Goal: Check status: Check status

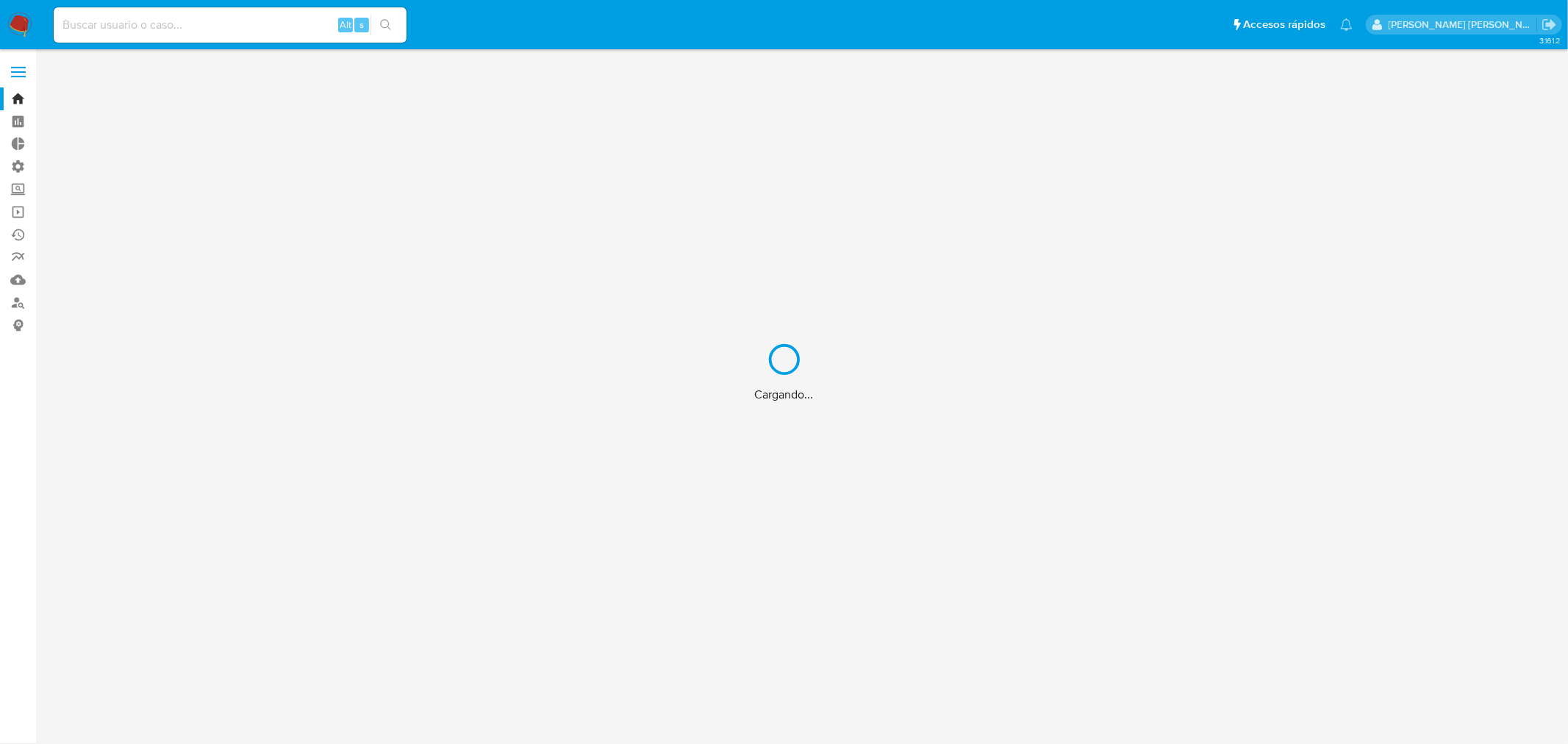
click at [277, 25] on div "Cargando..." at bounding box center [784, 372] width 1568 height 744
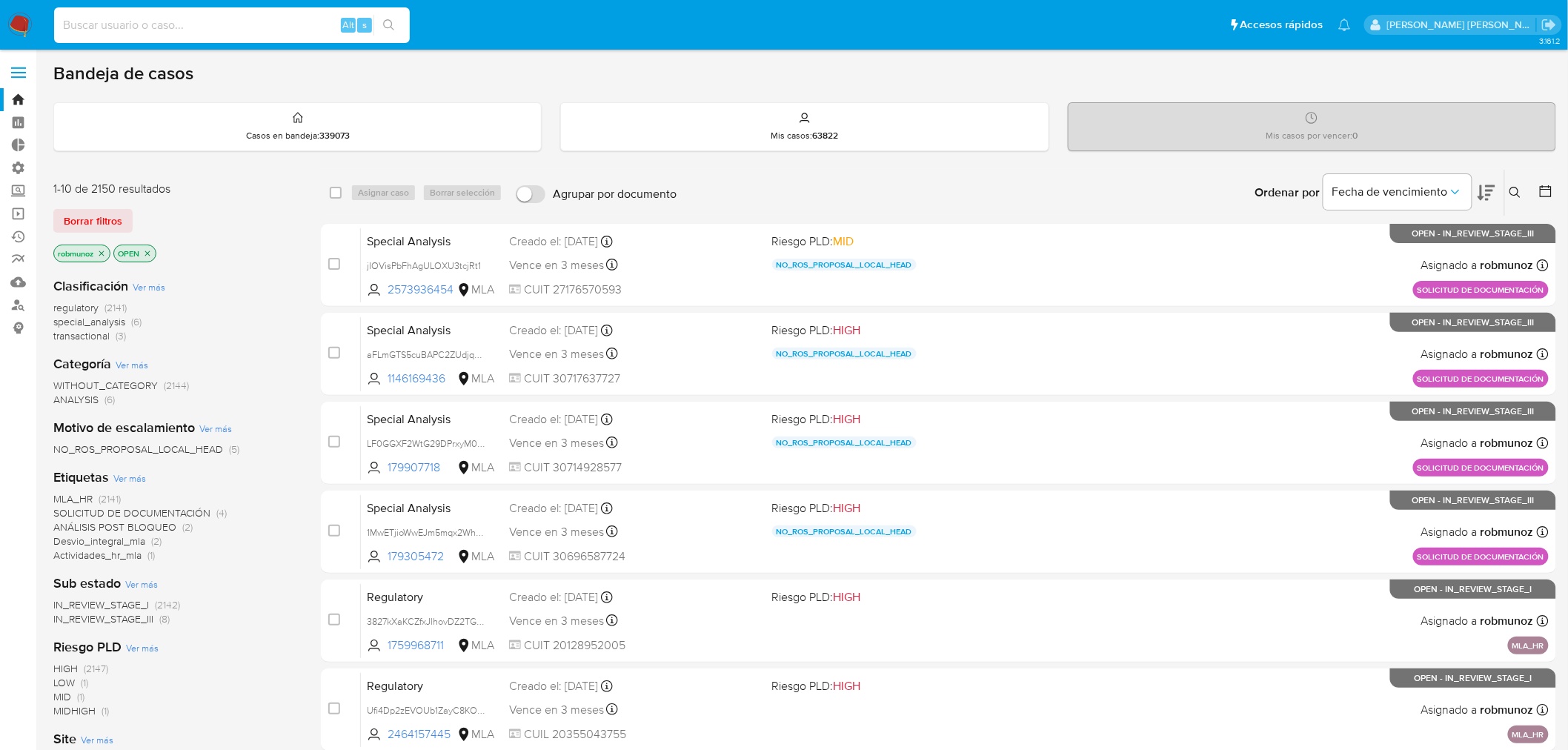
click at [279, 24] on input at bounding box center [231, 25] width 355 height 19
paste input "820607110"
type input "820607110"
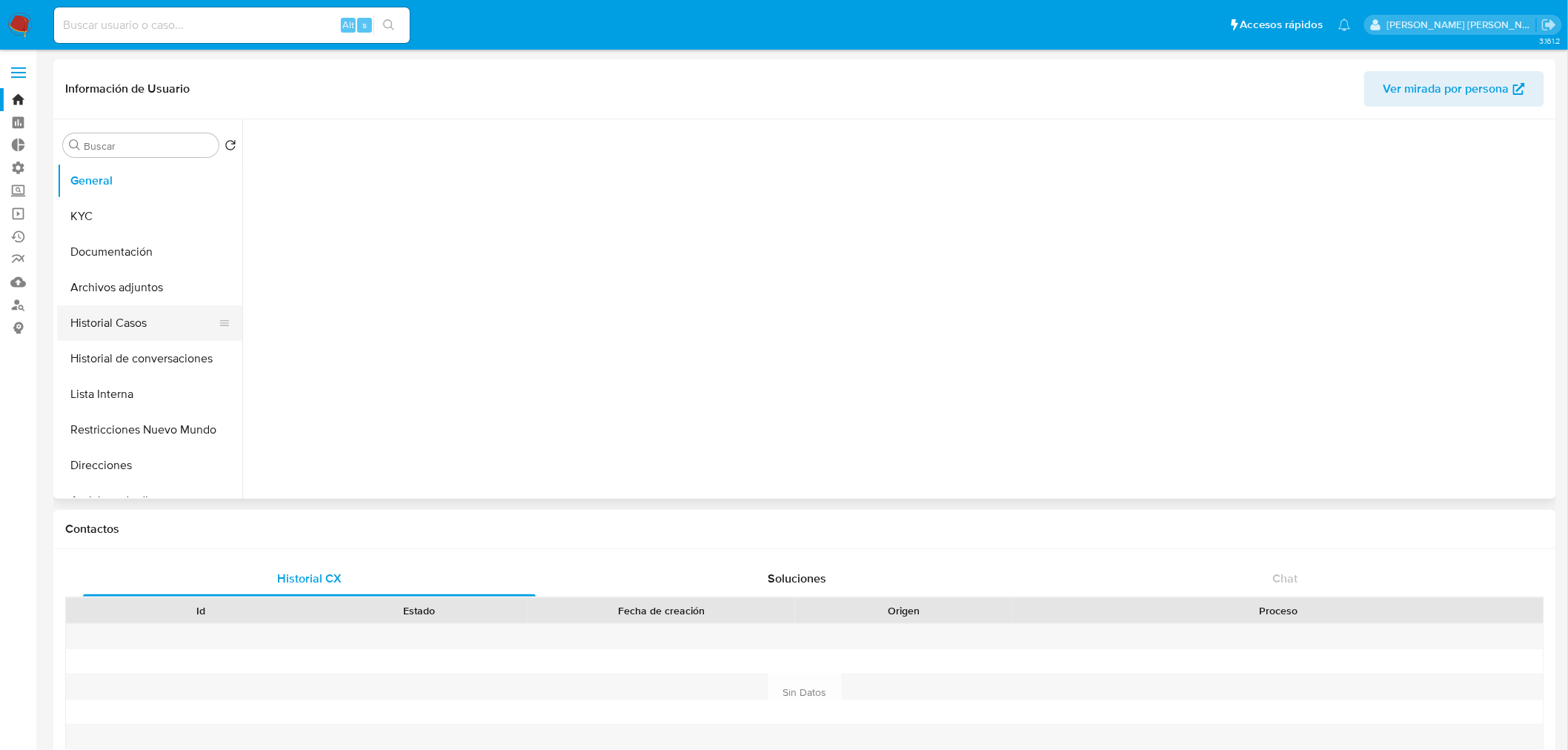
select select "10"
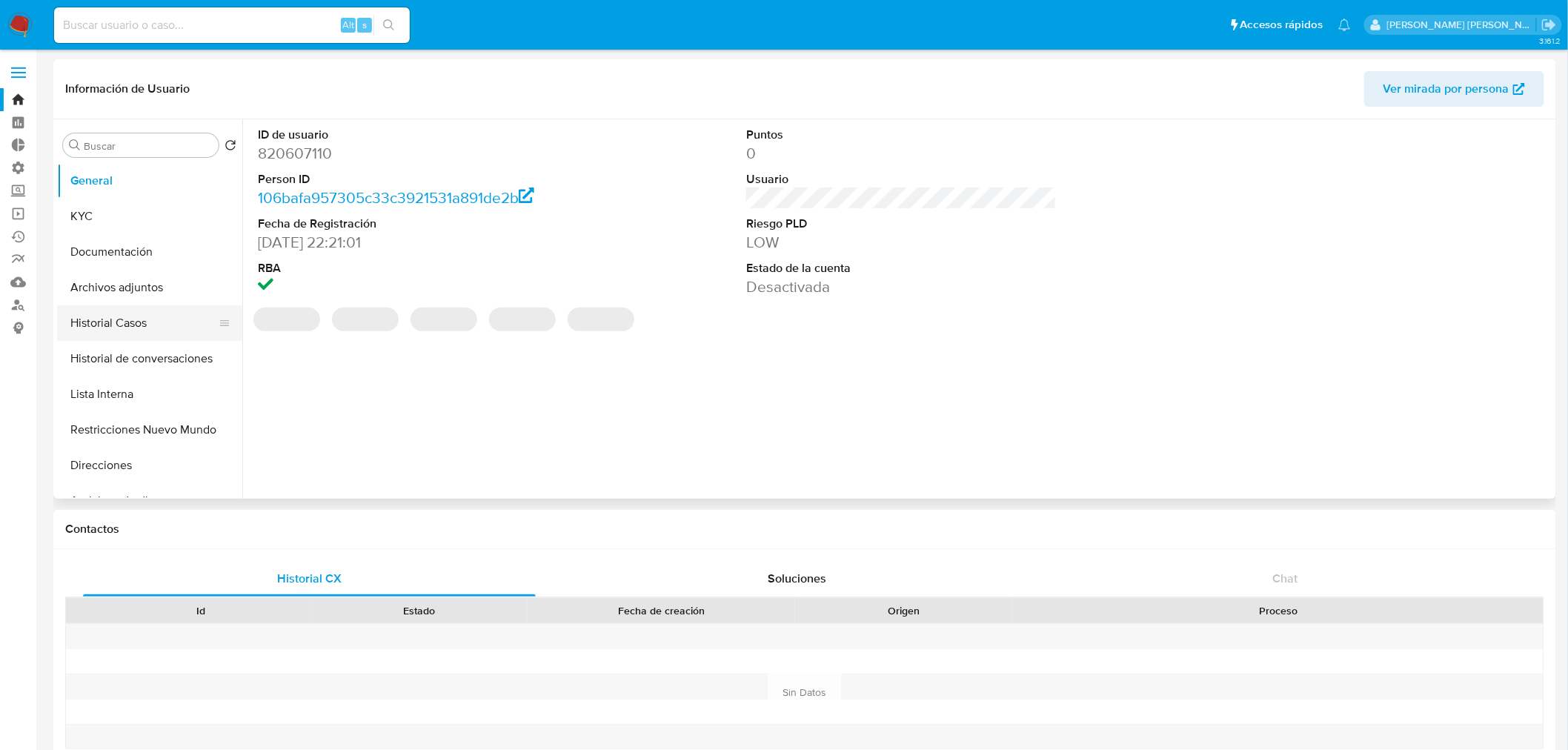
click at [126, 326] on button "Historial Casos" at bounding box center [144, 323] width 173 height 36
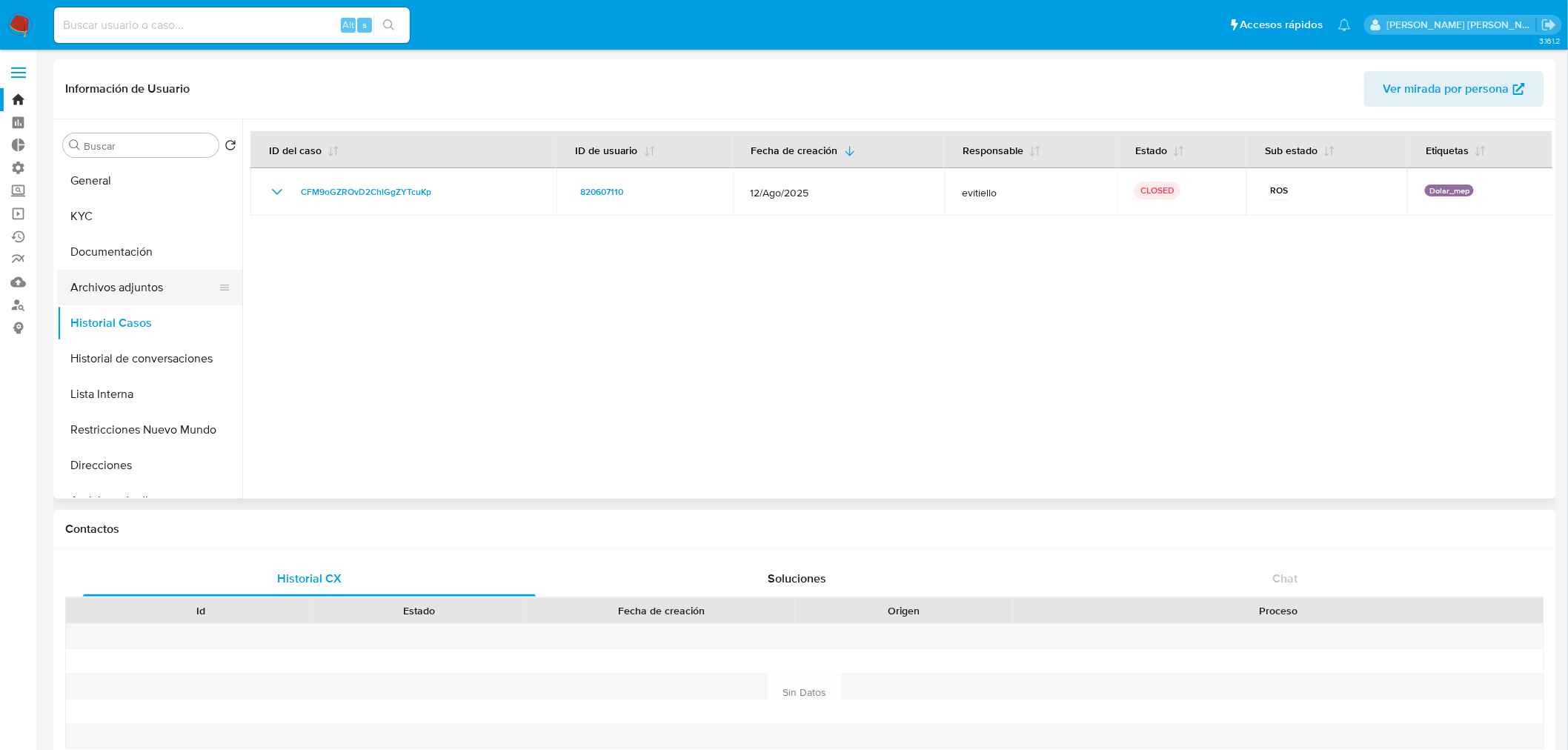
click at [149, 283] on button "Archivos adjuntos" at bounding box center [144, 287] width 173 height 36
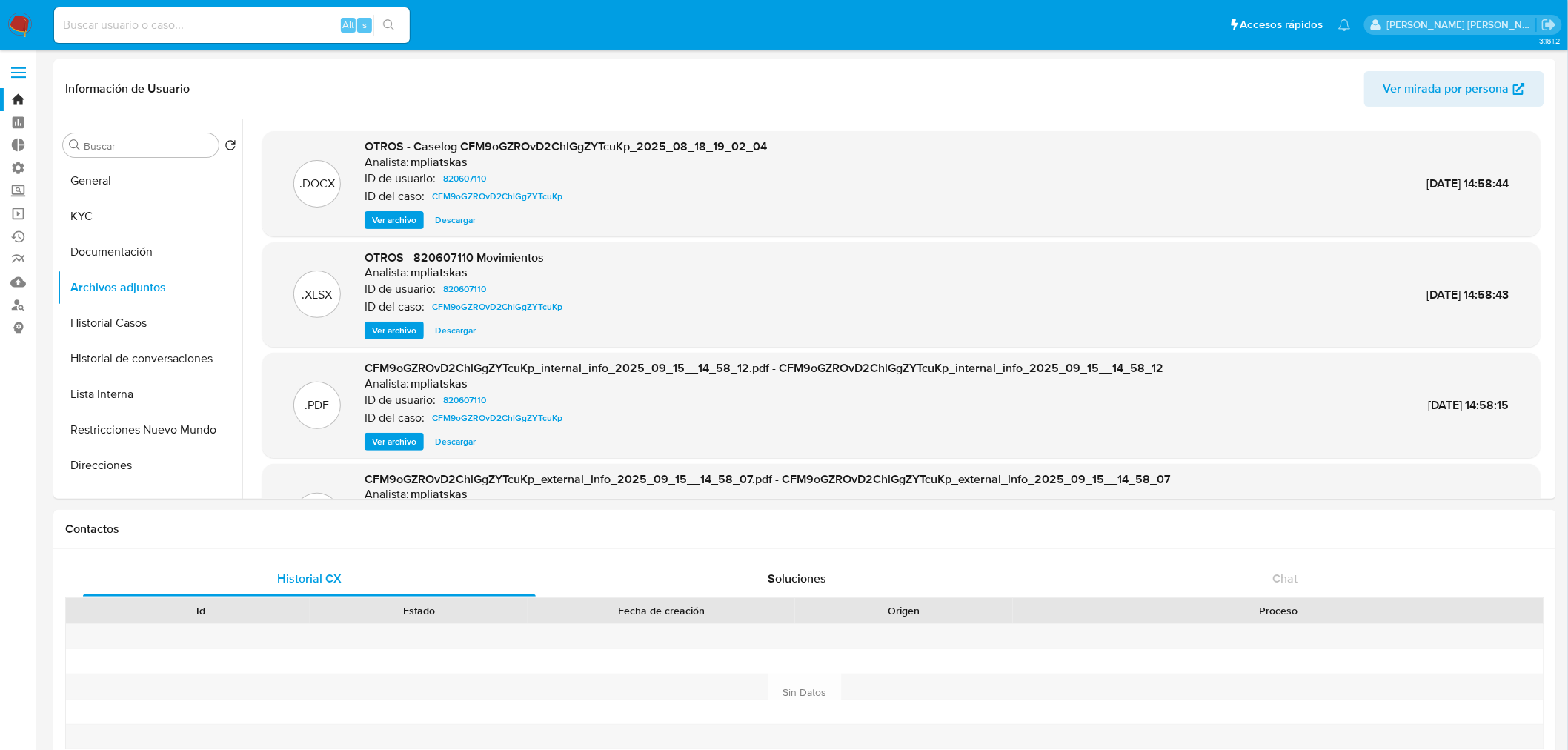
click at [199, 25] on input at bounding box center [231, 25] width 355 height 19
paste input "33453361"
type input "33453361"
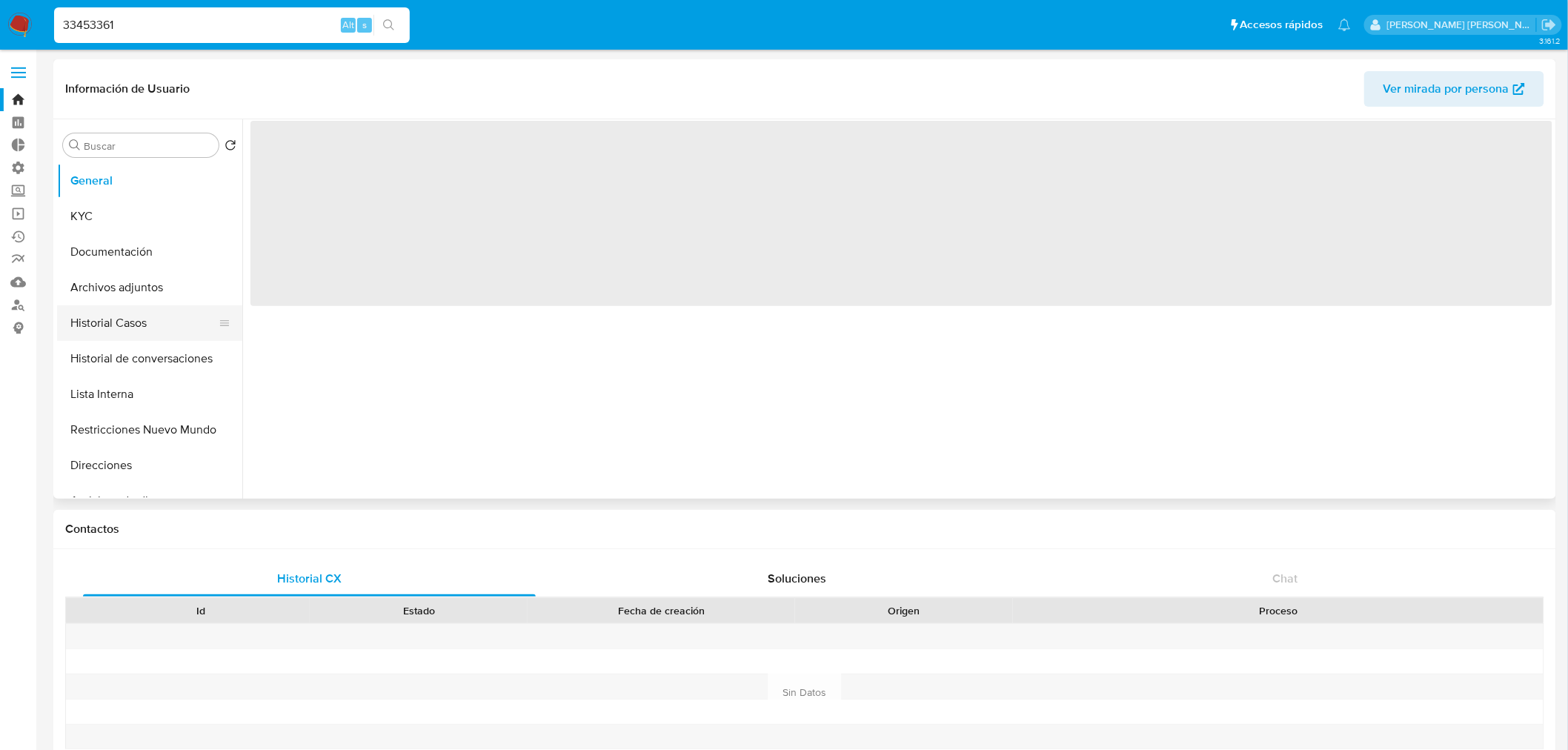
select select "10"
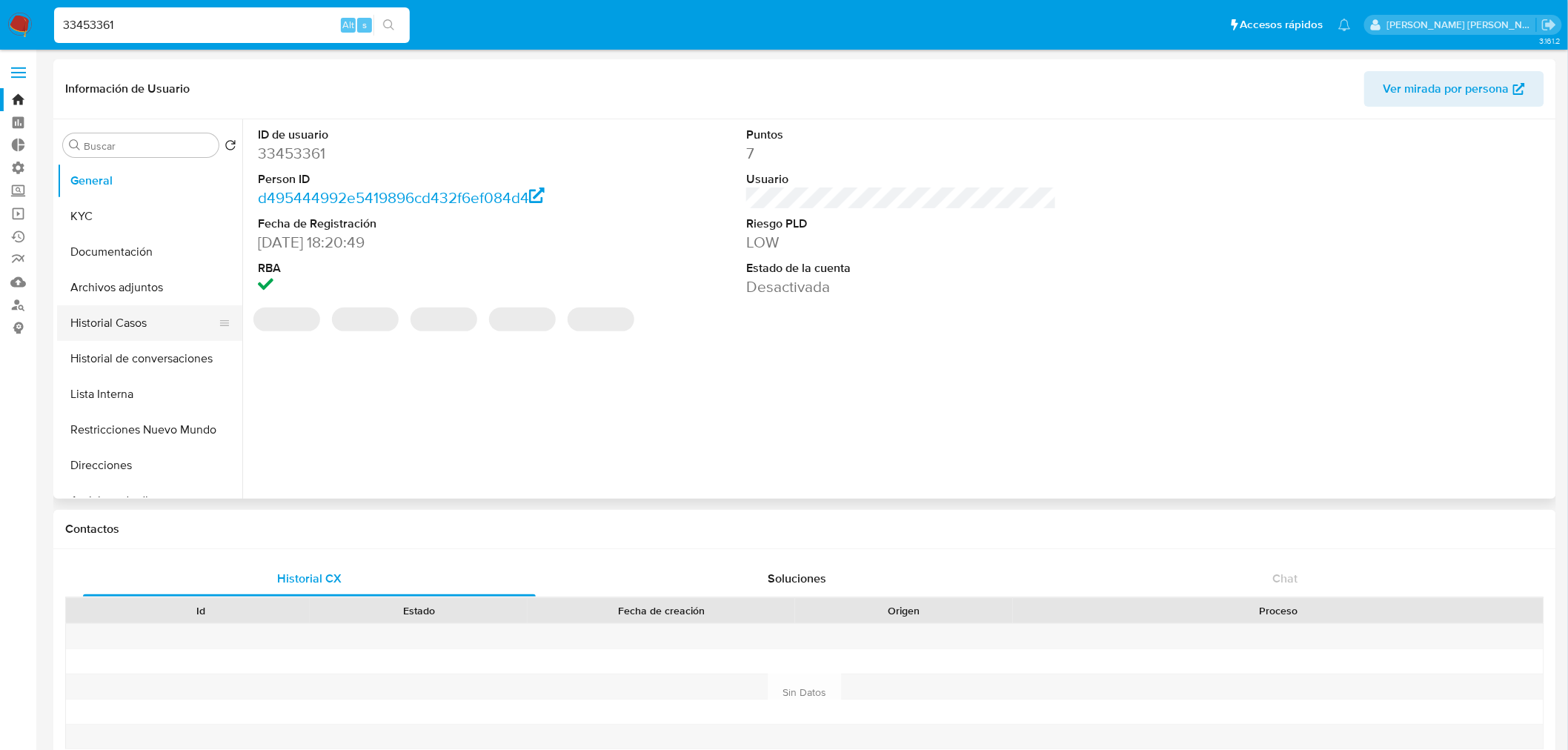
click at [151, 320] on button "Historial Casos" at bounding box center [144, 323] width 173 height 36
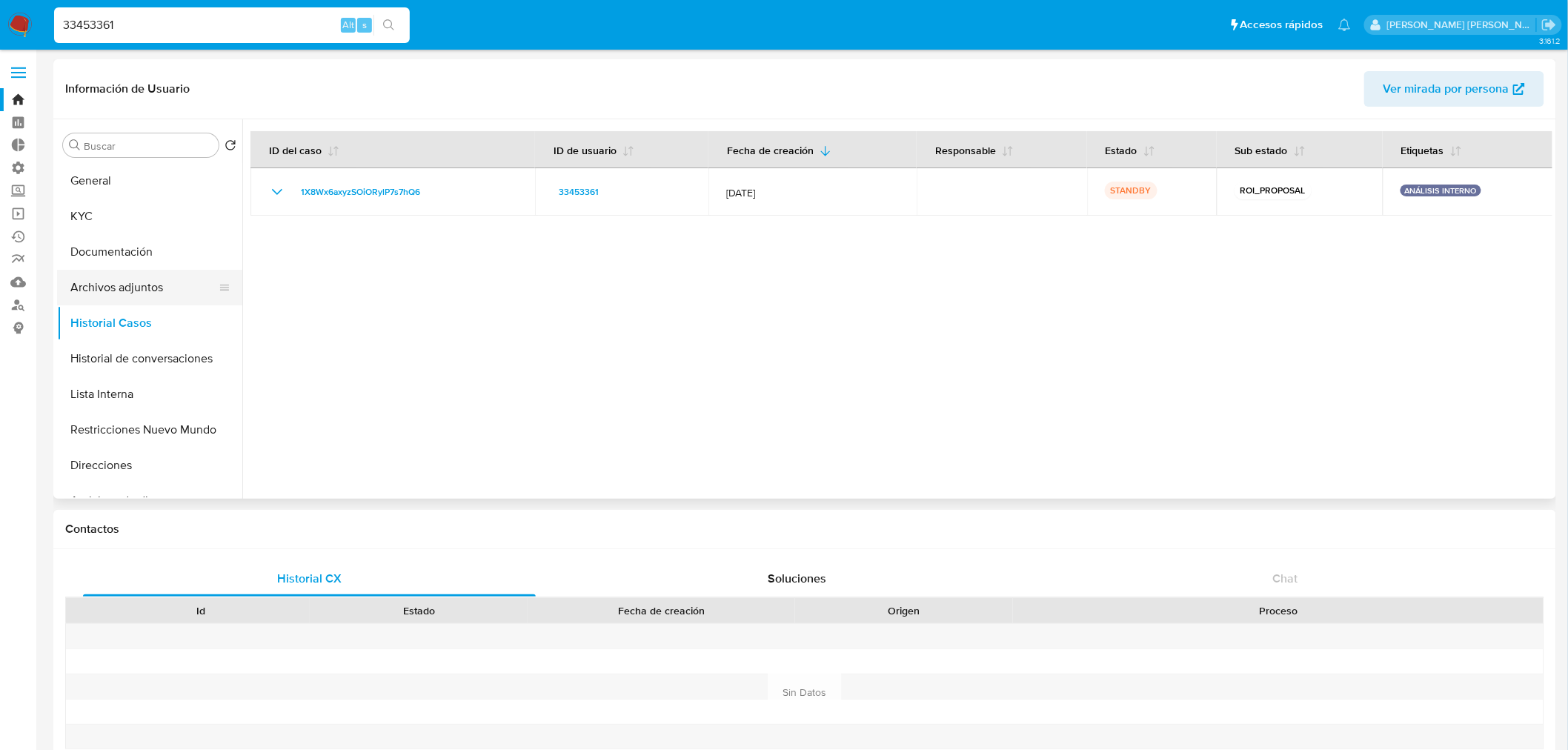
click at [99, 297] on button "Archivos adjuntos" at bounding box center [144, 287] width 173 height 36
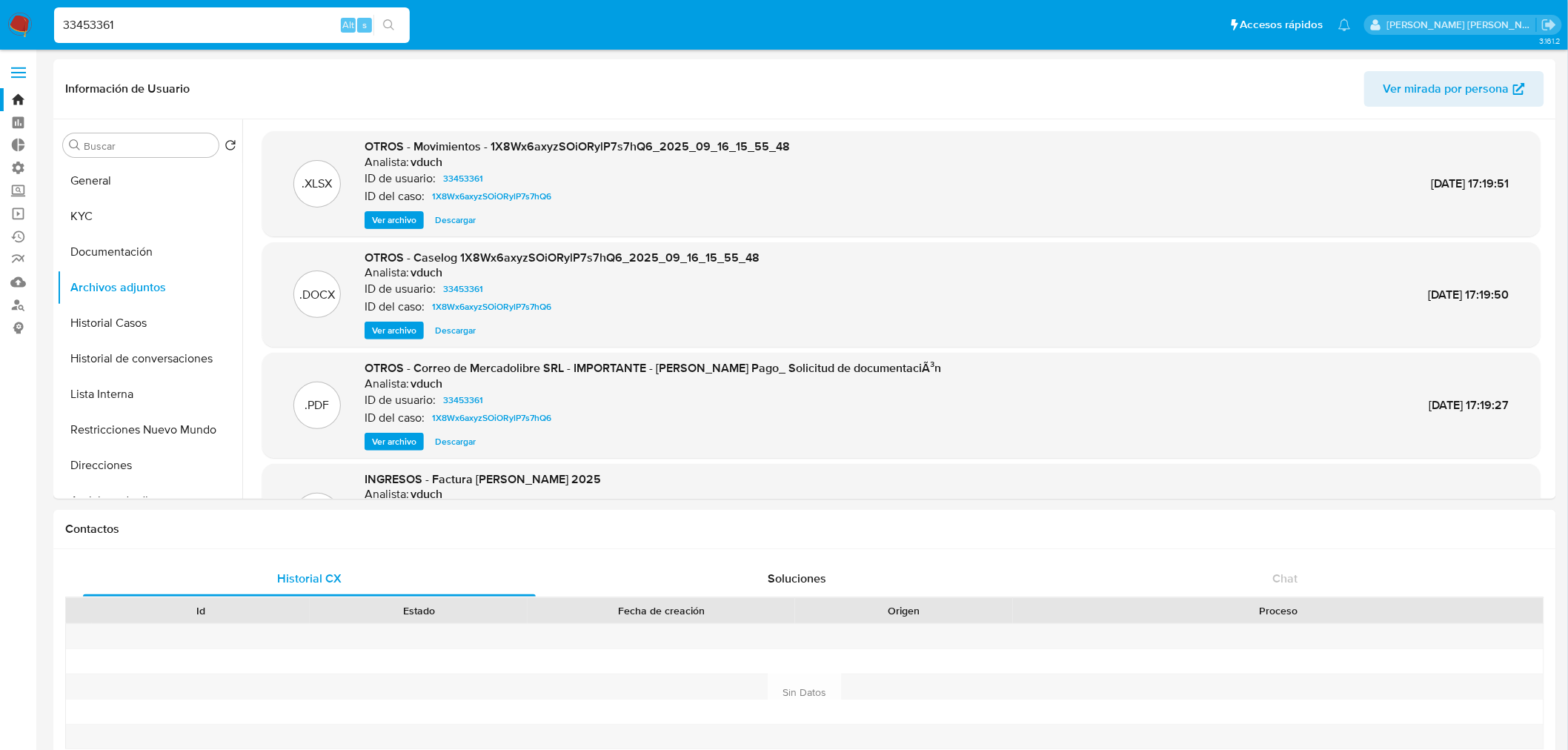
click at [225, 23] on input "33453361" at bounding box center [231, 25] width 355 height 19
paste input "503295497"
type input "503295497"
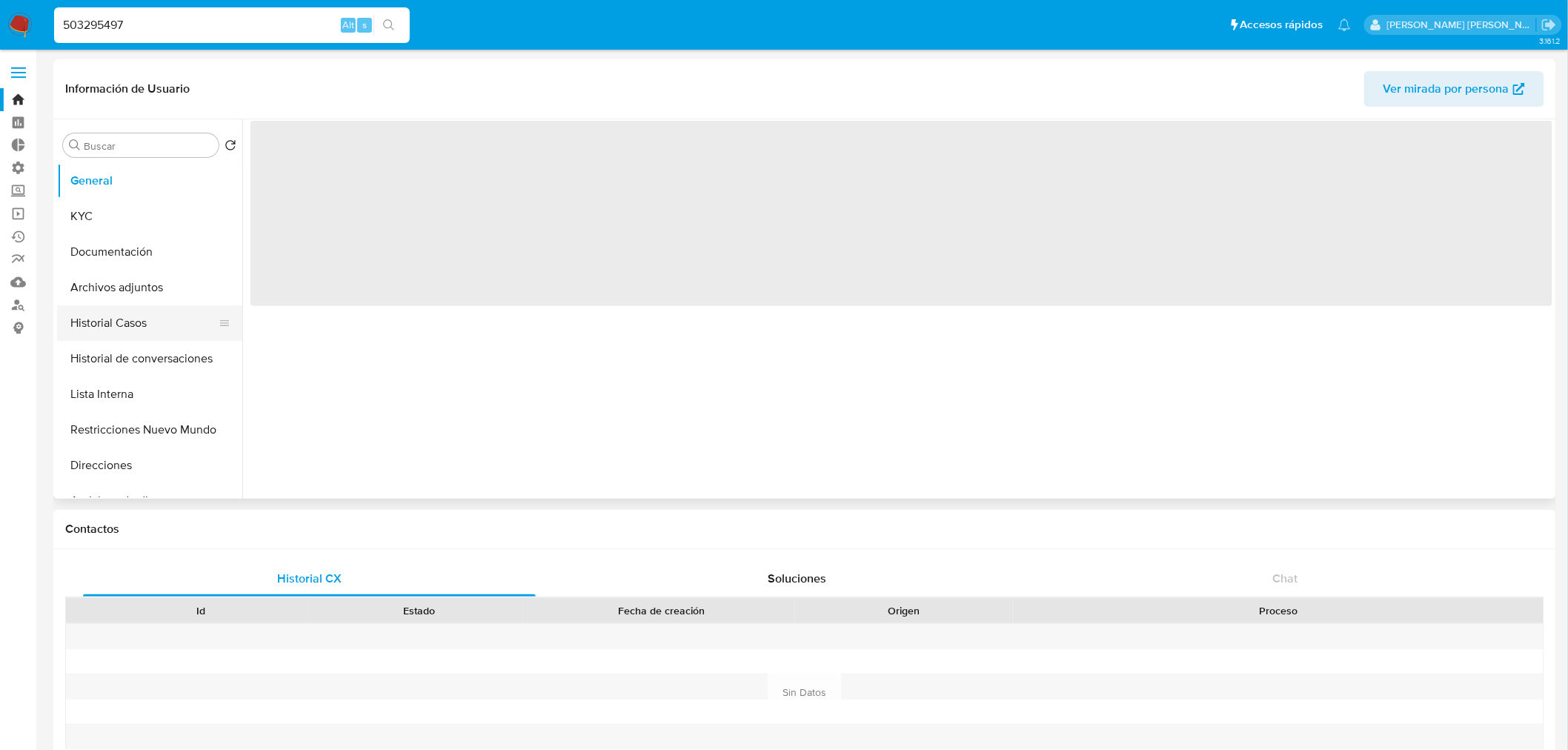
select select "10"
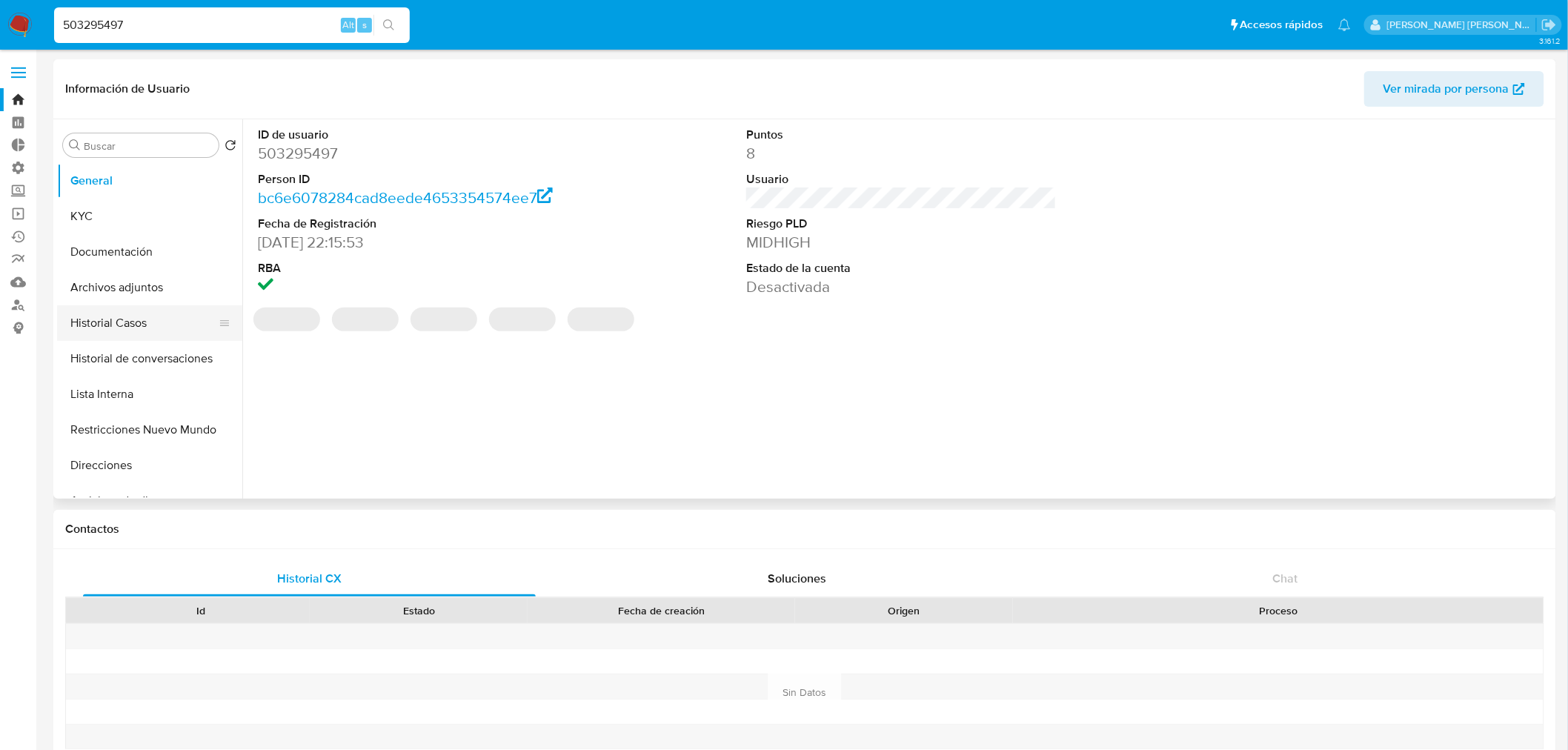
click at [135, 322] on button "Historial Casos" at bounding box center [144, 323] width 173 height 36
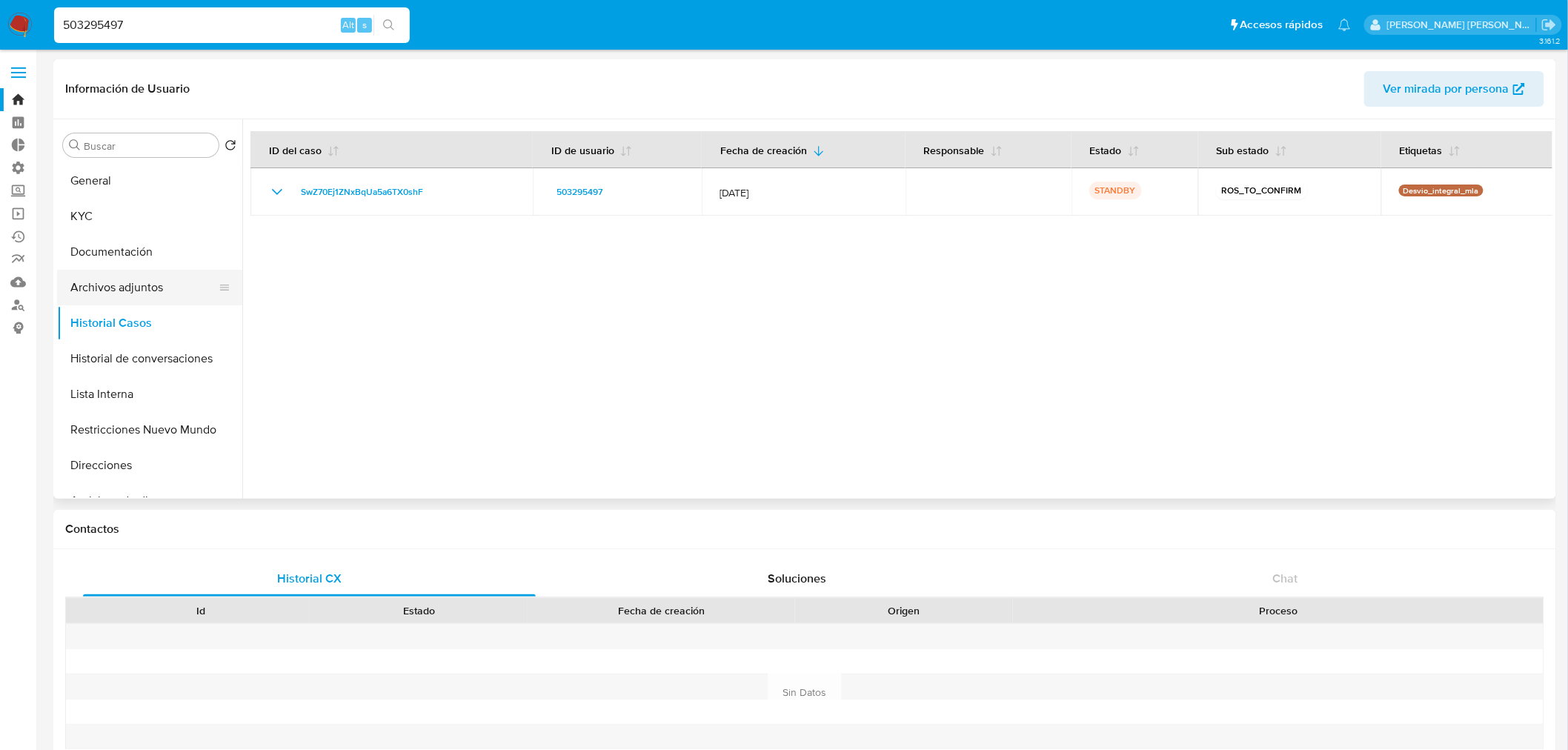
click at [134, 282] on button "Archivos adjuntos" at bounding box center [144, 287] width 173 height 36
